Goal: Information Seeking & Learning: Learn about a topic

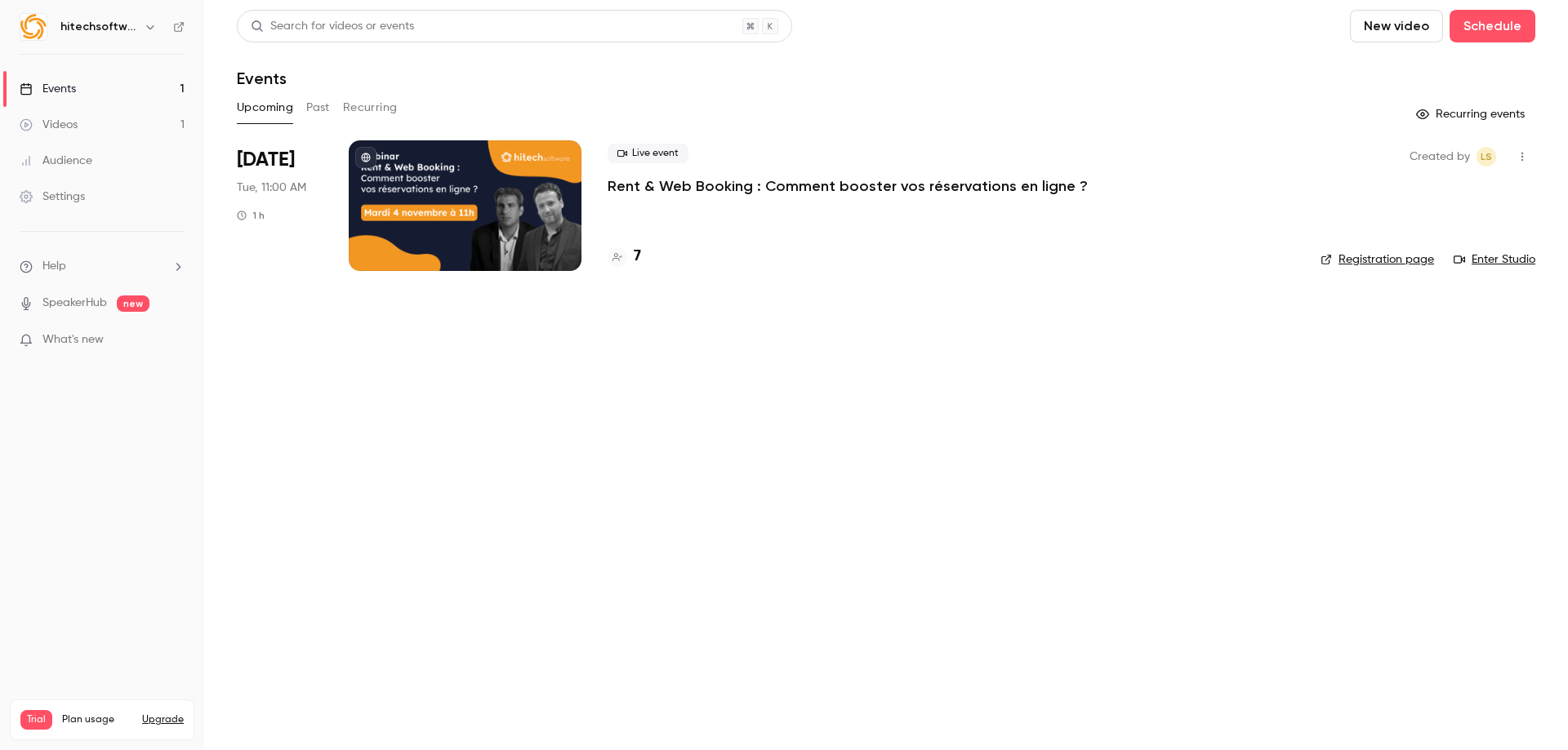
click at [654, 199] on div "Live event Rent & Web Booking : Comment booster vos réservations en ligne ? 7" at bounding box center [951, 206] width 687 height 130
click at [681, 174] on div "Live event Rent & Web Booking : Comment booster vos réservations en ligne ?" at bounding box center [951, 170] width 687 height 52
click at [680, 187] on p "Rent & Web Booking : Comment booster vos réservations en ligne ?" at bounding box center [848, 186] width 480 height 19
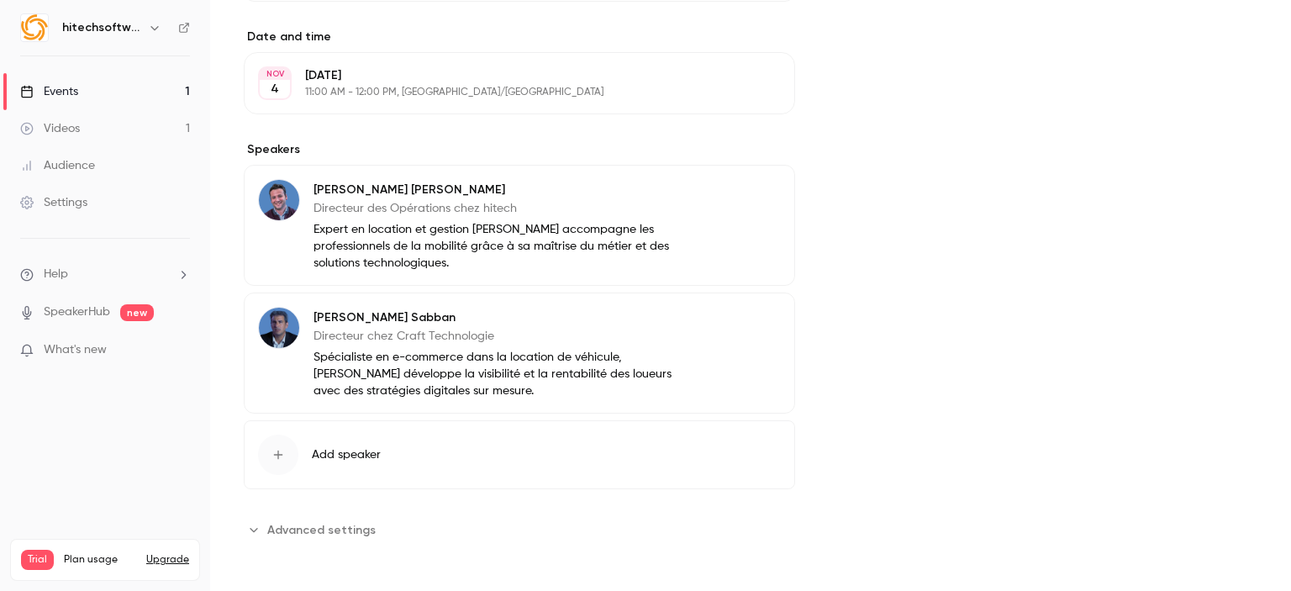
scroll to position [528, 0]
click at [420, 244] on p "Expert en location et gestion [PERSON_NAME] accompagne les professionnels de la…" at bounding box center [499, 246] width 372 height 50
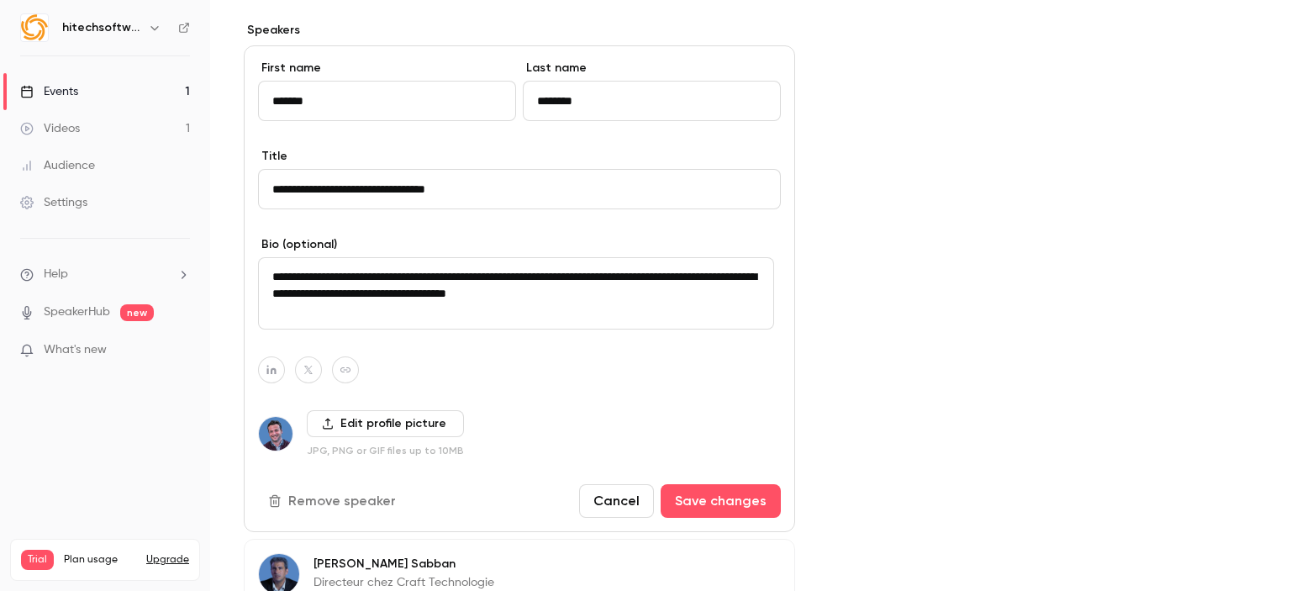
scroll to position [641, 0]
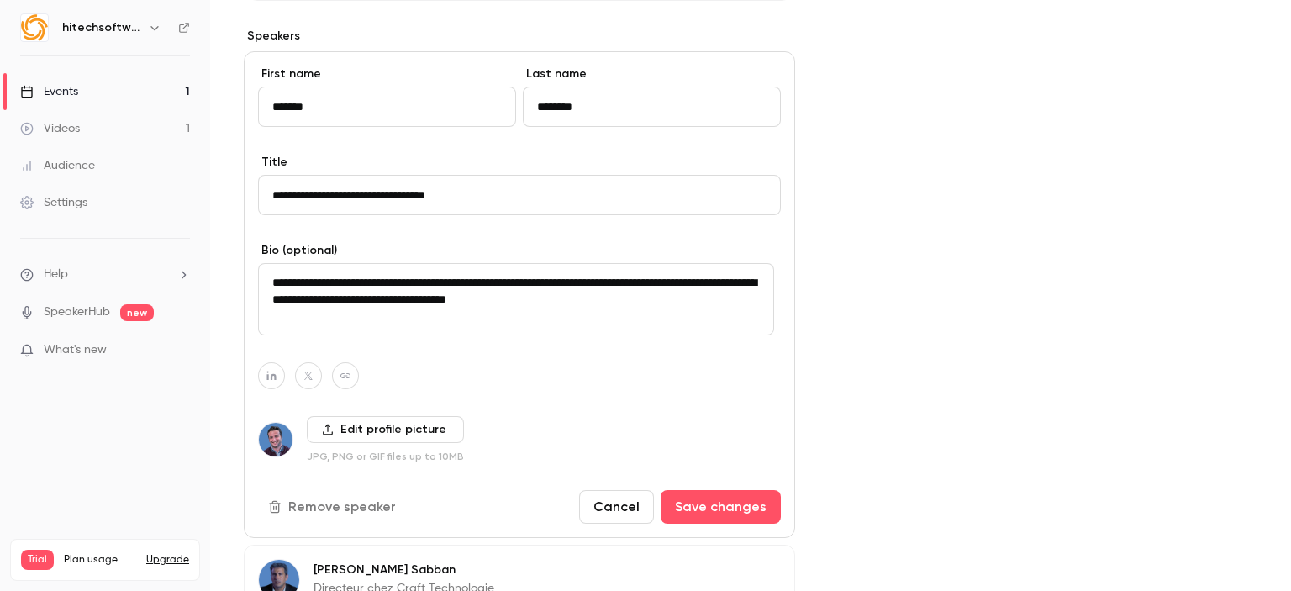
drag, startPoint x: 672, startPoint y: 301, endPoint x: 254, endPoint y: 281, distance: 418.9
click at [254, 281] on div "**********" at bounding box center [519, 294] width 551 height 487
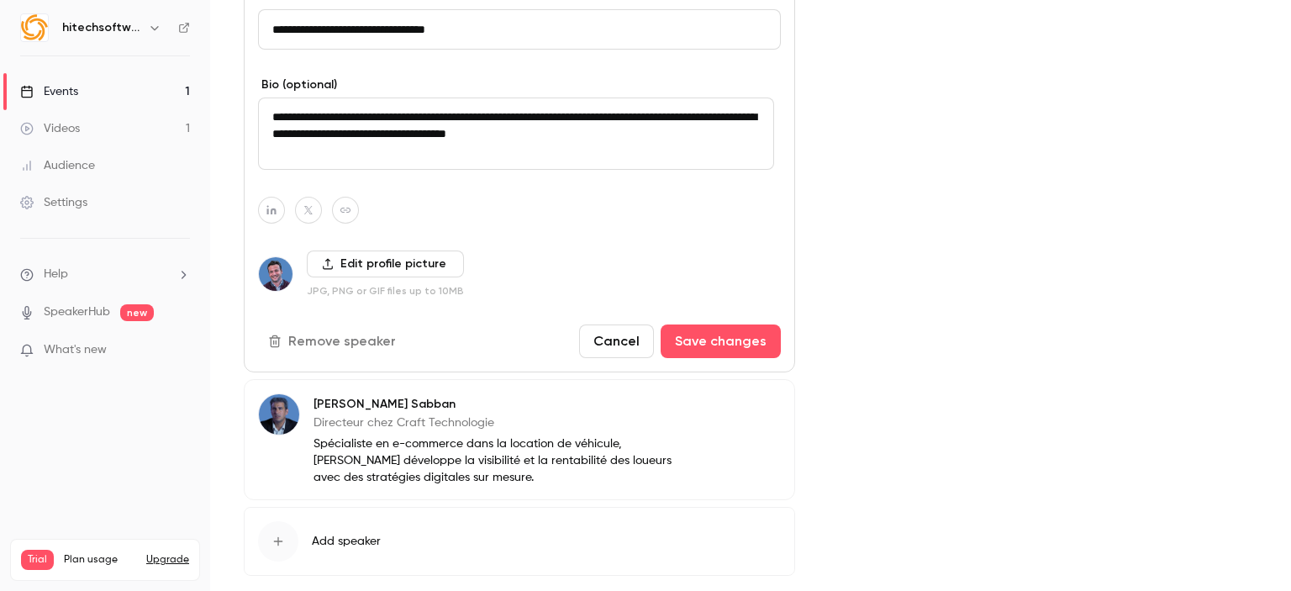
scroll to position [809, 0]
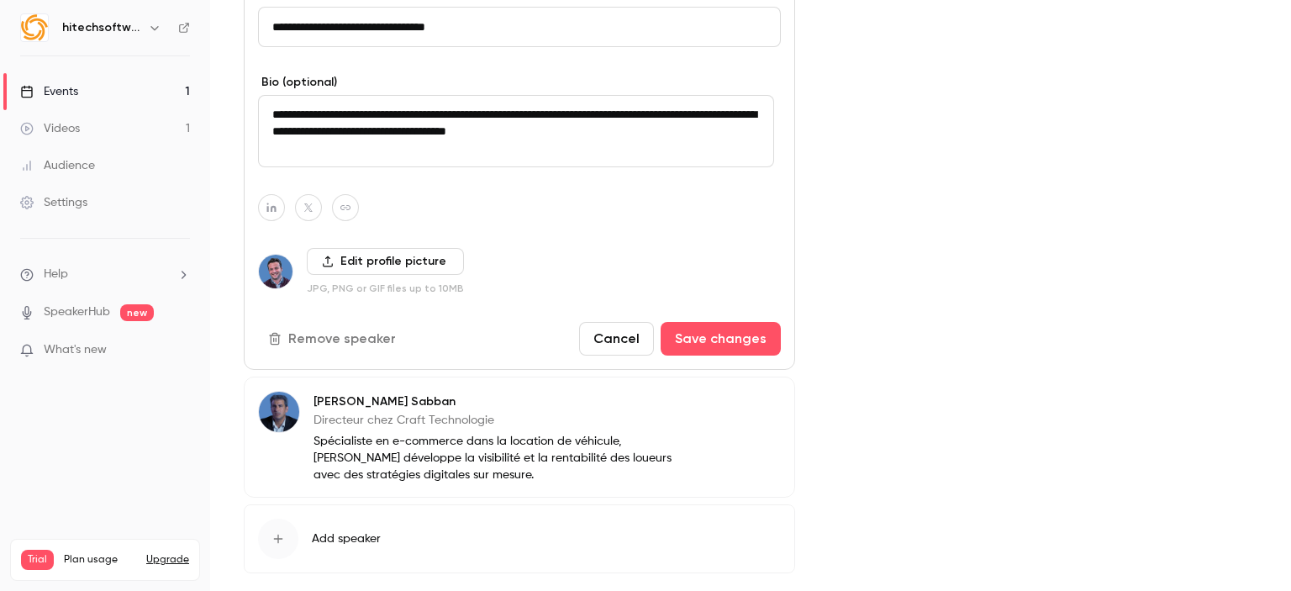
click at [399, 481] on div "[PERSON_NAME] Directeur chez Craft Technologie Spécialiste en e-commerce dans l…" at bounding box center [519, 436] width 551 height 121
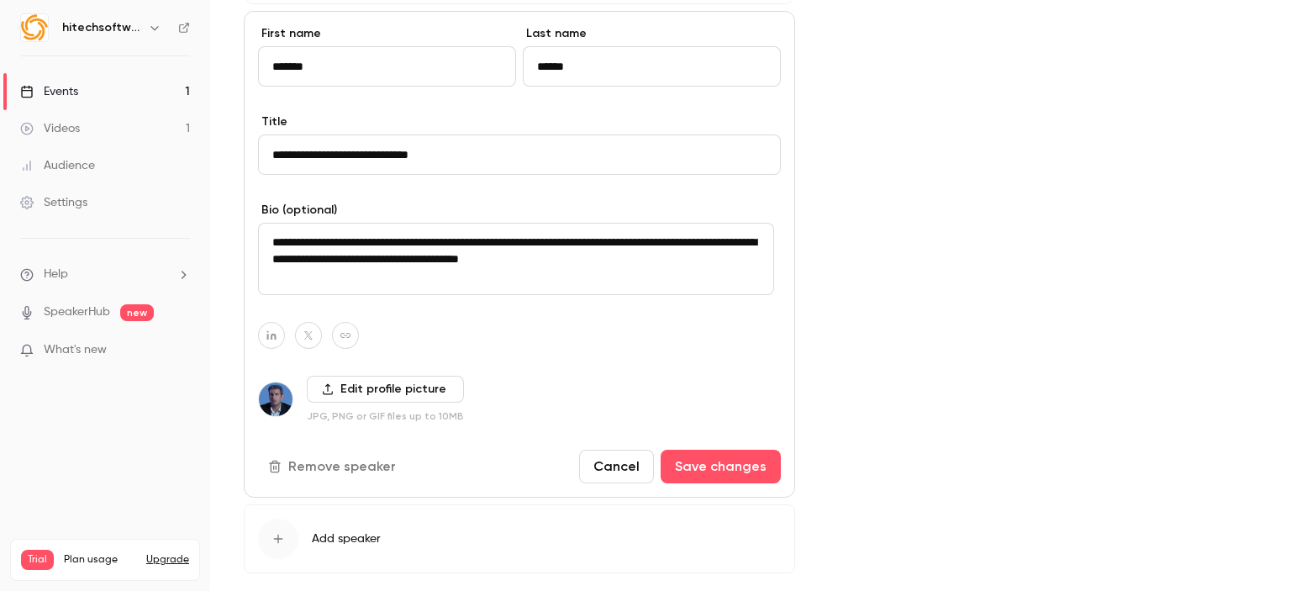
drag, startPoint x: 393, startPoint y: 255, endPoint x: 255, endPoint y: 234, distance: 139.4
click at [255, 234] on div "**********" at bounding box center [519, 254] width 551 height 487
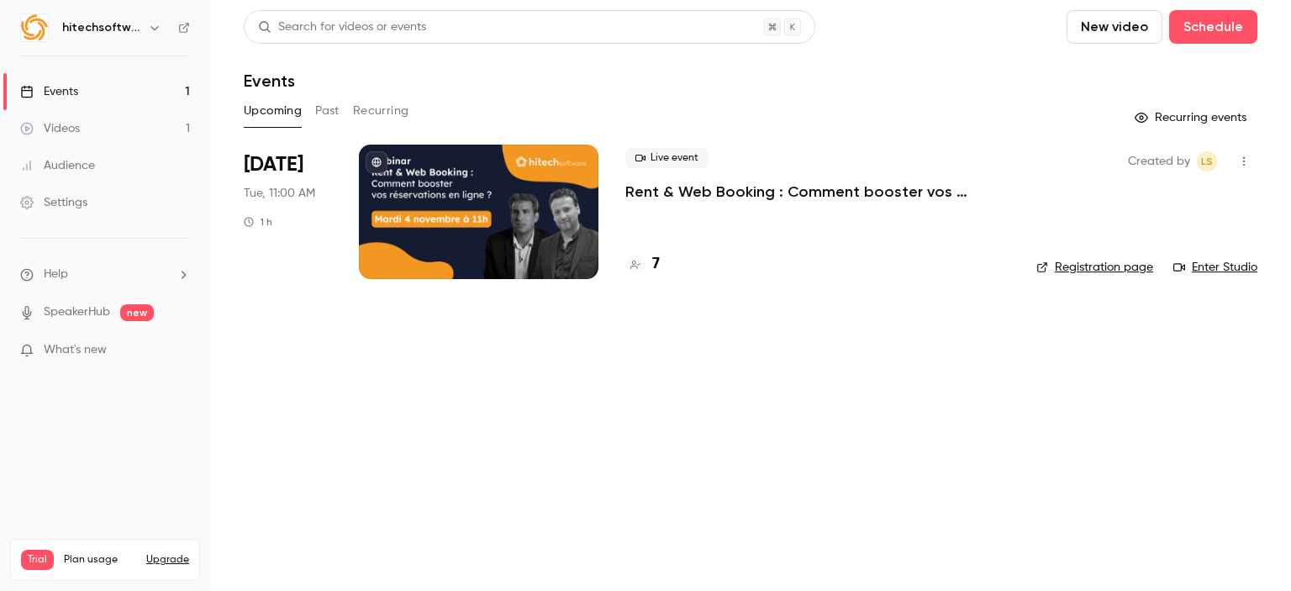
click at [474, 187] on div at bounding box center [478, 212] width 239 height 134
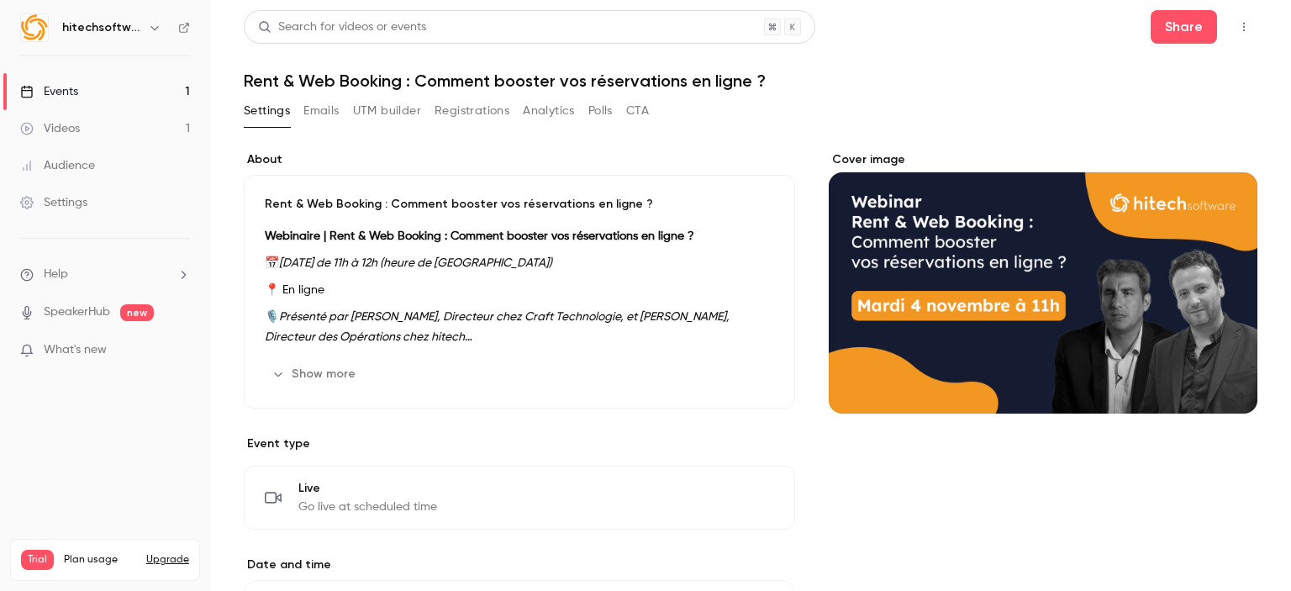
click at [324, 366] on button "Show more" at bounding box center [315, 373] width 101 height 27
